Goal: Navigation & Orientation: Find specific page/section

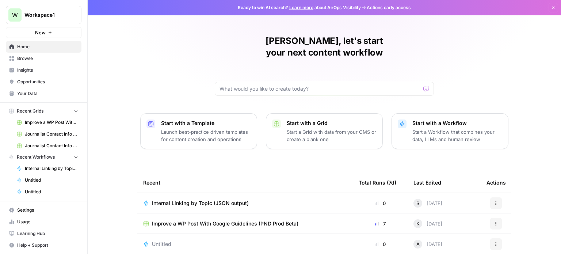
click at [60, 242] on span "Help + Support" at bounding box center [47, 245] width 61 height 7
click at [29, 210] on span "Settings" at bounding box center [47, 210] width 61 height 7
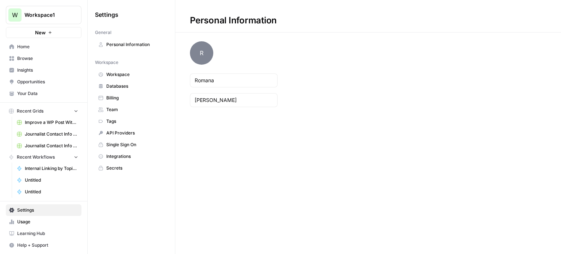
click at [17, 46] on span "Home" at bounding box center [47, 46] width 61 height 7
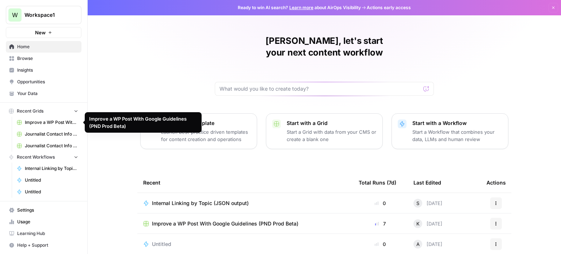
click at [51, 125] on span "Improve a WP Post With Google Guidelines (PND Prod Beta)" at bounding box center [51, 122] width 53 height 7
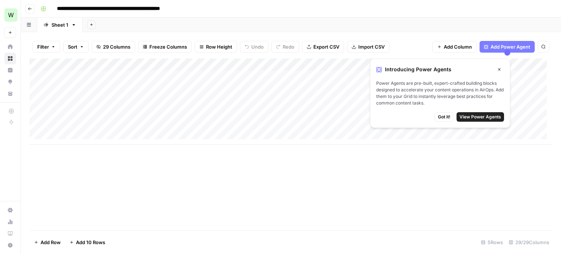
click at [499, 69] on icon "button" at bounding box center [499, 69] width 4 height 4
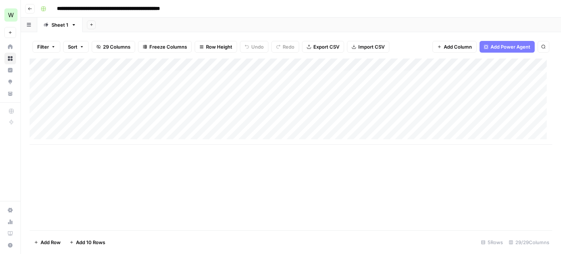
click at [84, 75] on div "Add Column" at bounding box center [291, 101] width 523 height 86
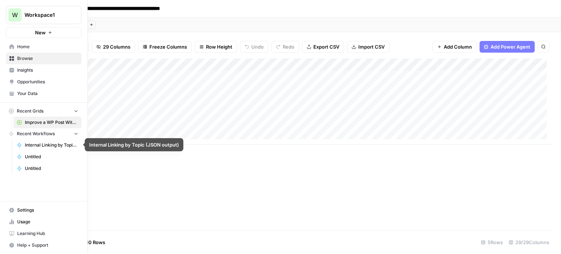
click at [77, 133] on icon "button" at bounding box center [76, 134] width 3 height 2
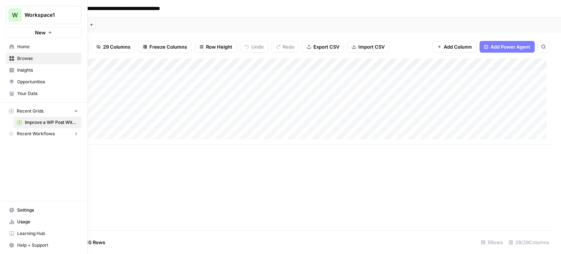
click at [77, 133] on icon "button" at bounding box center [76, 133] width 2 height 3
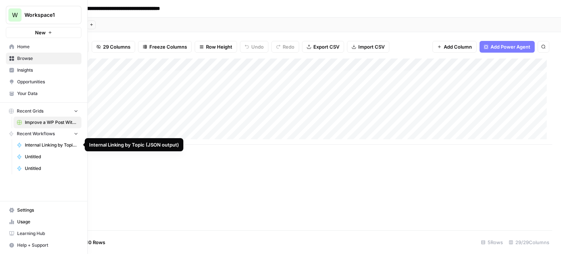
click at [58, 147] on span "Internal Linking by Topic (JSON output)" at bounding box center [51, 145] width 53 height 7
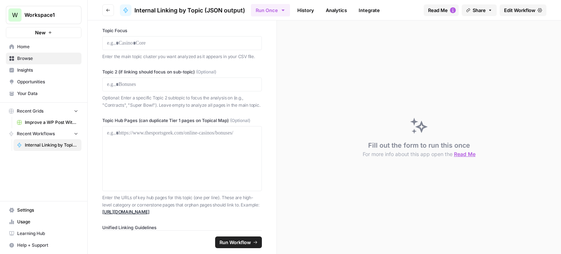
scroll to position [110, 0]
click at [39, 81] on span "Opportunities" at bounding box center [47, 82] width 61 height 7
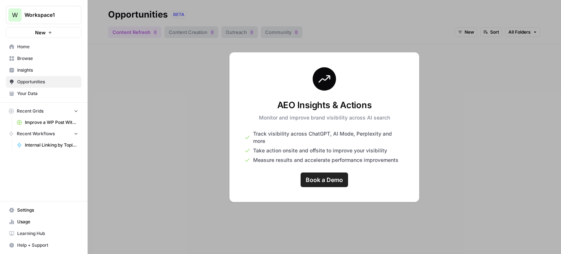
click at [48, 72] on span "Insights" at bounding box center [47, 70] width 61 height 7
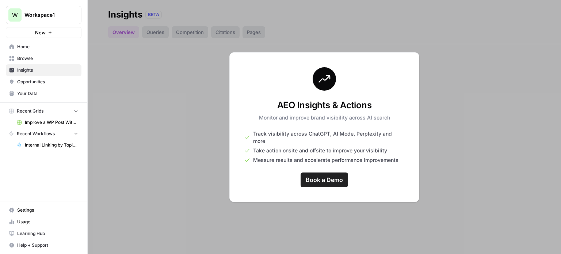
click at [183, 77] on div at bounding box center [324, 127] width 473 height 254
click at [45, 58] on span "Browse" at bounding box center [47, 58] width 61 height 7
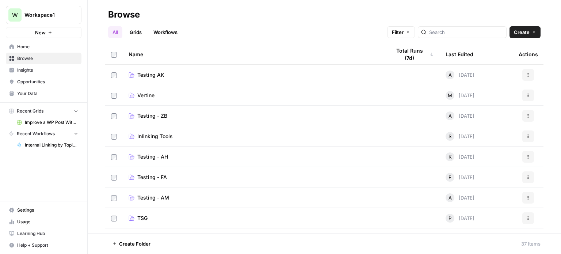
click at [160, 137] on span "Inlinking Tools" at bounding box center [154, 136] width 35 height 7
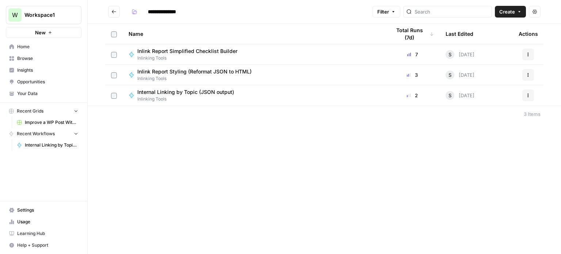
click at [151, 56] on span "Inlinking Tools" at bounding box center [190, 58] width 106 height 7
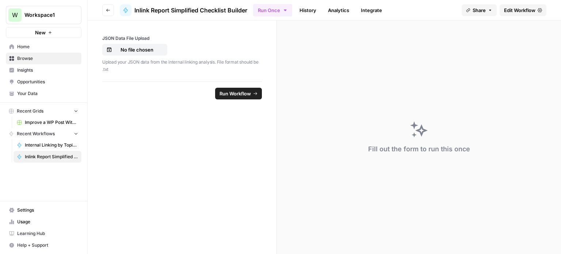
click at [25, 53] on link "Browse" at bounding box center [44, 59] width 76 height 12
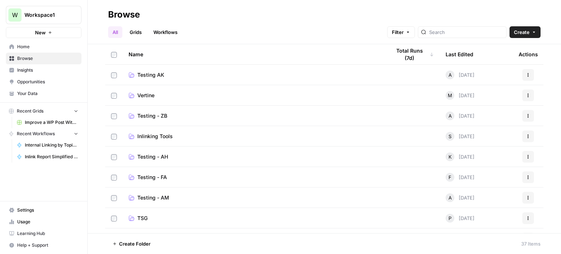
click at [152, 76] on span "Testing AK" at bounding box center [150, 74] width 27 height 7
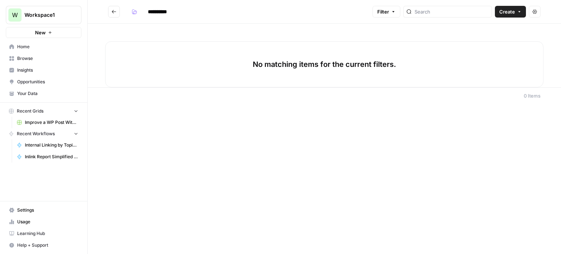
click at [27, 48] on span "Home" at bounding box center [47, 46] width 61 height 7
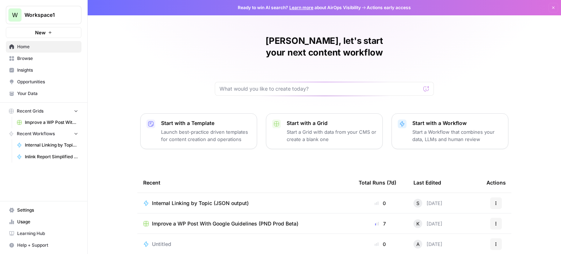
click at [30, 62] on link "Browse" at bounding box center [44, 59] width 76 height 12
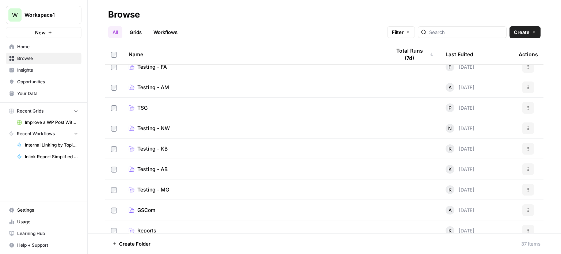
scroll to position [110, 0]
click at [136, 105] on link "TSG" at bounding box center [254, 108] width 251 height 7
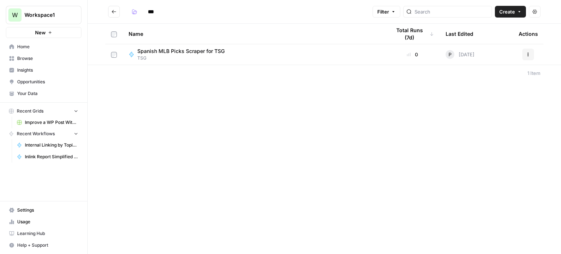
click at [51, 49] on span "Home" at bounding box center [47, 46] width 61 height 7
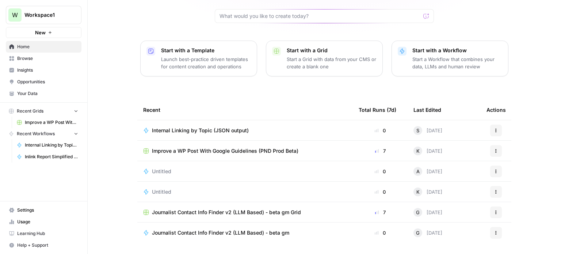
scroll to position [82, 0]
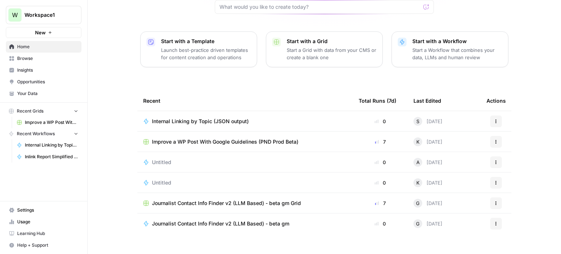
click at [280, 193] on td "Journalist Contact Info Finder v2 (LLM Based) - beta gm Grid" at bounding box center [245, 203] width 216 height 20
click at [277, 199] on span "Journalist Contact Info Finder v2 (LLM Based) - beta gm Grid" at bounding box center [226, 202] width 149 height 7
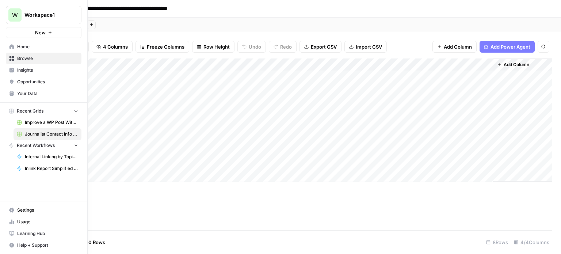
click at [30, 208] on span "Settings" at bounding box center [47, 210] width 61 height 7
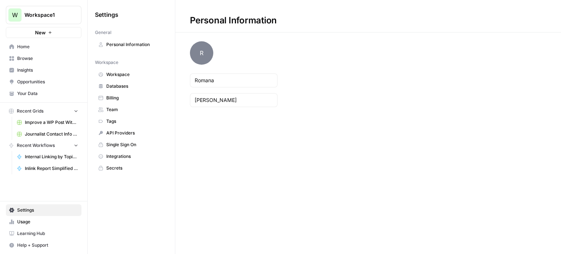
click at [47, 221] on span "Usage" at bounding box center [47, 221] width 61 height 7
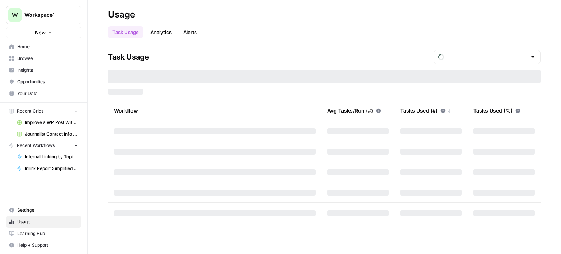
type input "October Included Tasks"
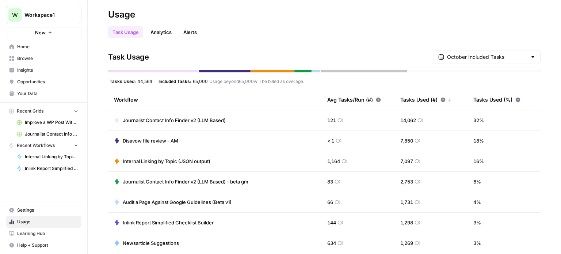
click at [41, 213] on span "Settings" at bounding box center [47, 210] width 61 height 7
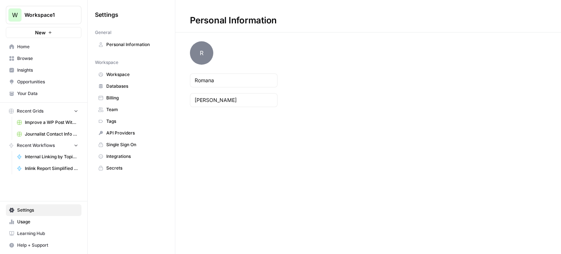
click at [110, 74] on span "Workspace" at bounding box center [135, 74] width 58 height 7
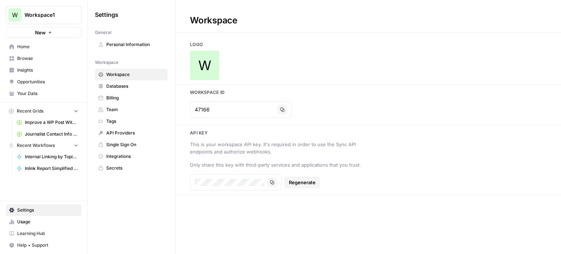
click at [131, 99] on span "Billing" at bounding box center [135, 98] width 58 height 7
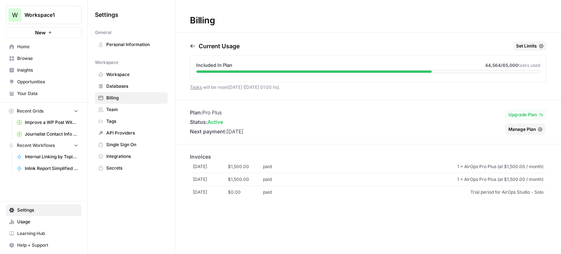
click at [133, 111] on span "Team" at bounding box center [135, 109] width 58 height 7
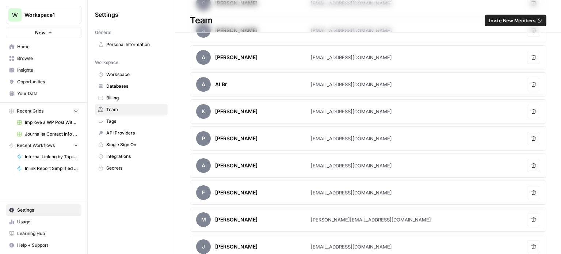
scroll to position [482, 0]
click at [117, 46] on span "Personal Information" at bounding box center [135, 44] width 58 height 7
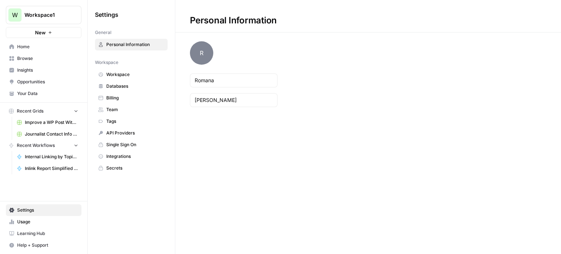
click at [30, 51] on link "Home" at bounding box center [44, 47] width 76 height 12
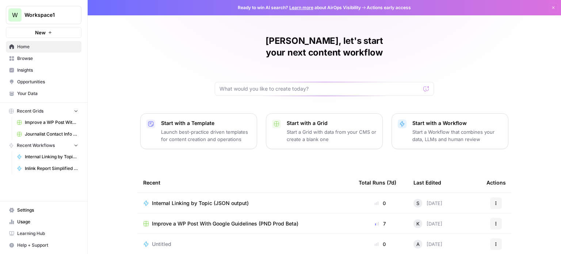
click at [33, 57] on span "Browse" at bounding box center [47, 58] width 61 height 7
